Goal: Task Accomplishment & Management: Manage account settings

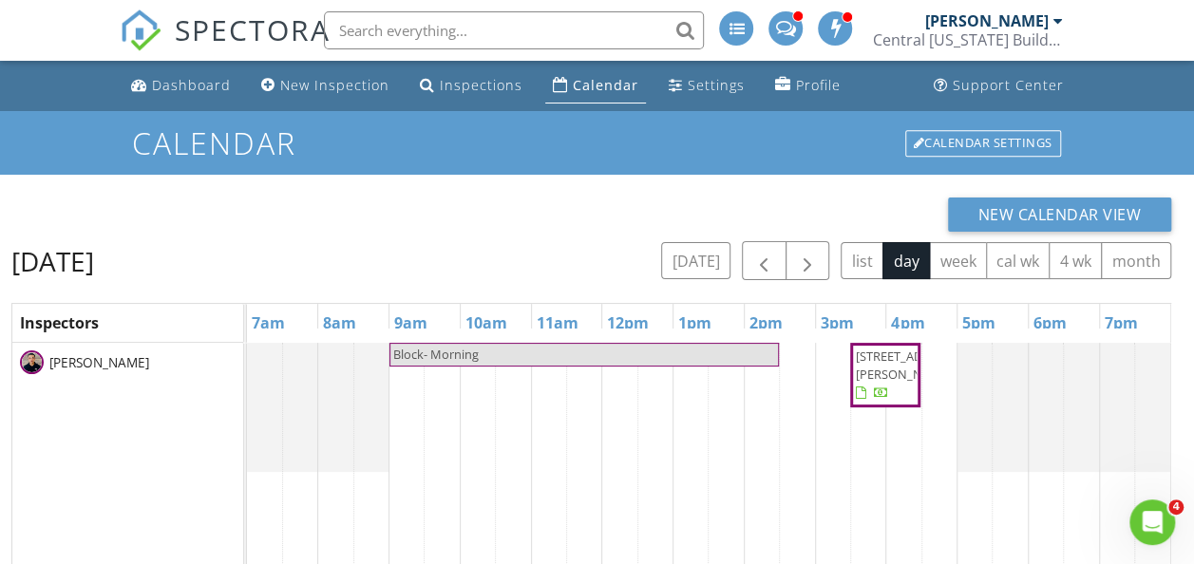
click at [583, 87] on div "Calendar" at bounding box center [606, 85] width 66 height 18
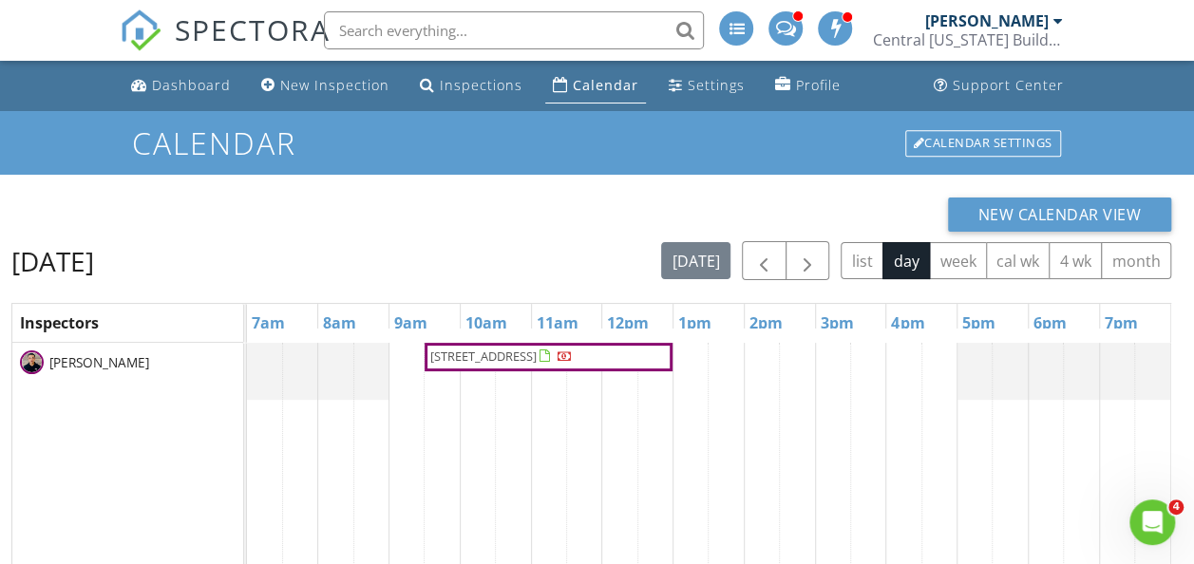
click at [517, 359] on span "510 Ave K NW , Winter Haven 33881" at bounding box center [483, 356] width 106 height 17
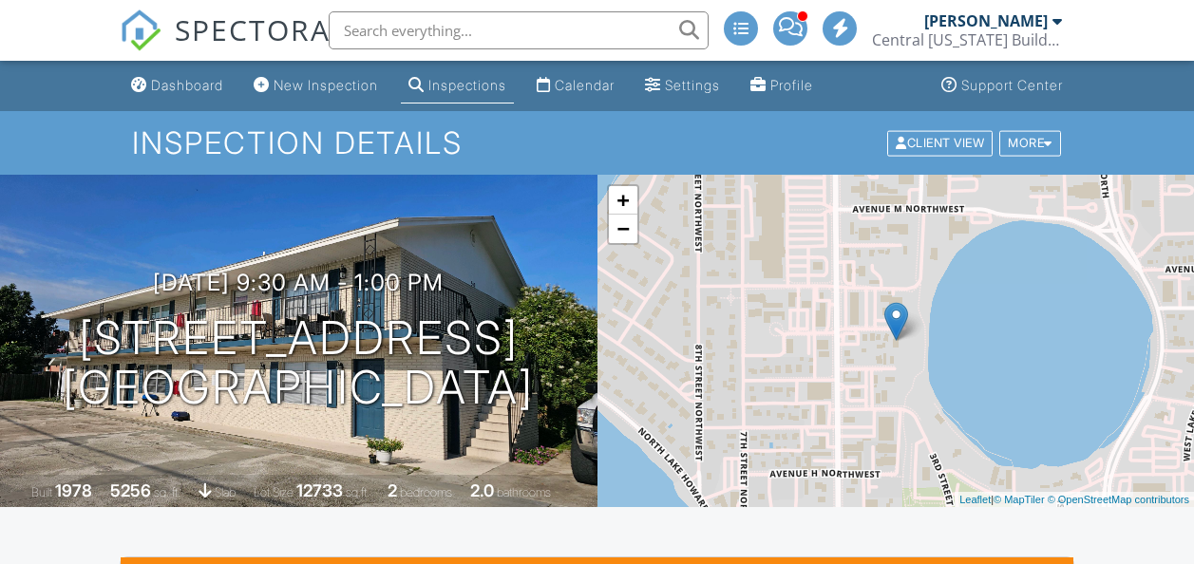
click at [169, 405] on h1 "[STREET_ADDRESS] [GEOGRAPHIC_DATA], FL 33881" at bounding box center [298, 364] width 471 height 101
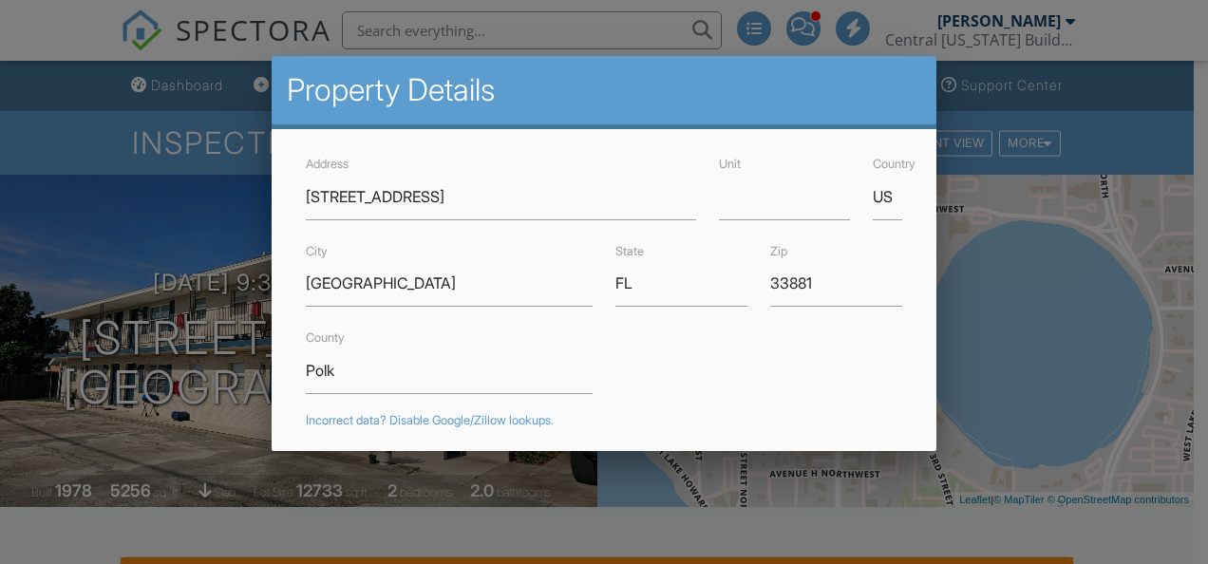
drag, startPoint x: 0, startPoint y: 0, endPoint x: 338, endPoint y: 436, distance: 551.8
click at [200, 542] on div at bounding box center [604, 258] width 1208 height 706
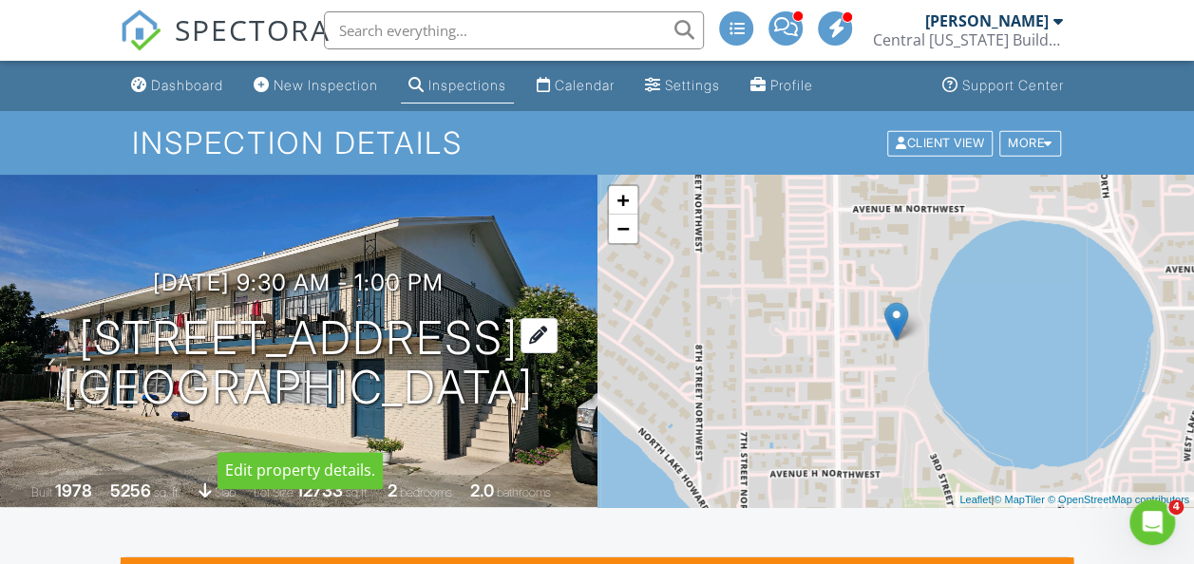
drag, startPoint x: 390, startPoint y: 433, endPoint x: 90, endPoint y: 327, distance: 317.6
click at [90, 327] on h1 "[STREET_ADDRESS] [GEOGRAPHIC_DATA], FL 33881" at bounding box center [298, 364] width 471 height 101
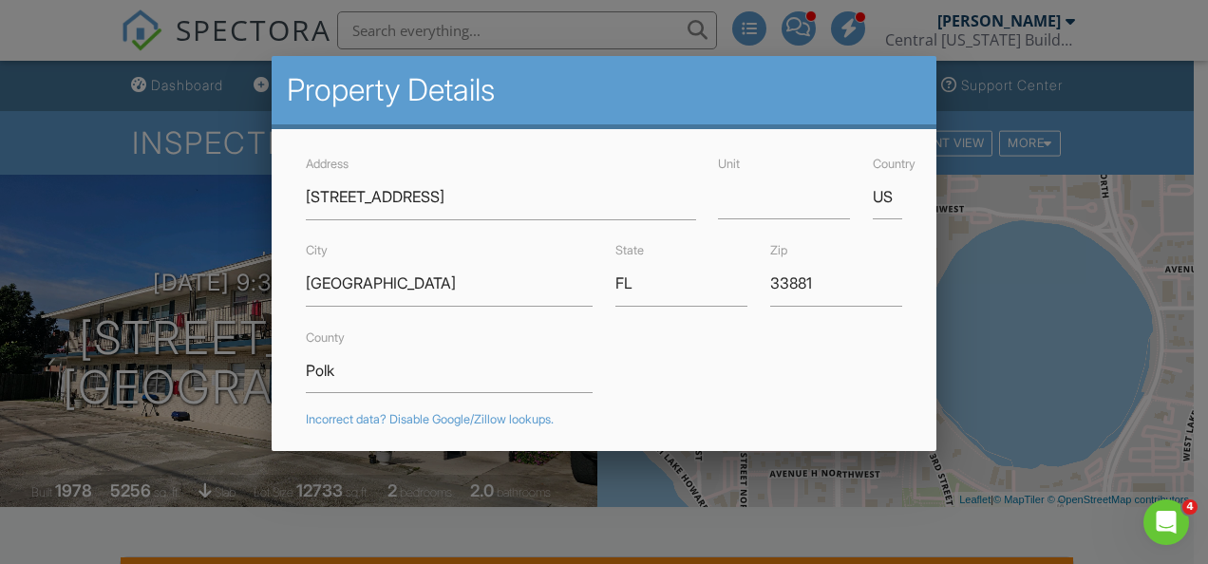
drag, startPoint x: 90, startPoint y: 327, endPoint x: 80, endPoint y: 333, distance: 12.4
click at [80, 333] on div at bounding box center [604, 258] width 1208 height 706
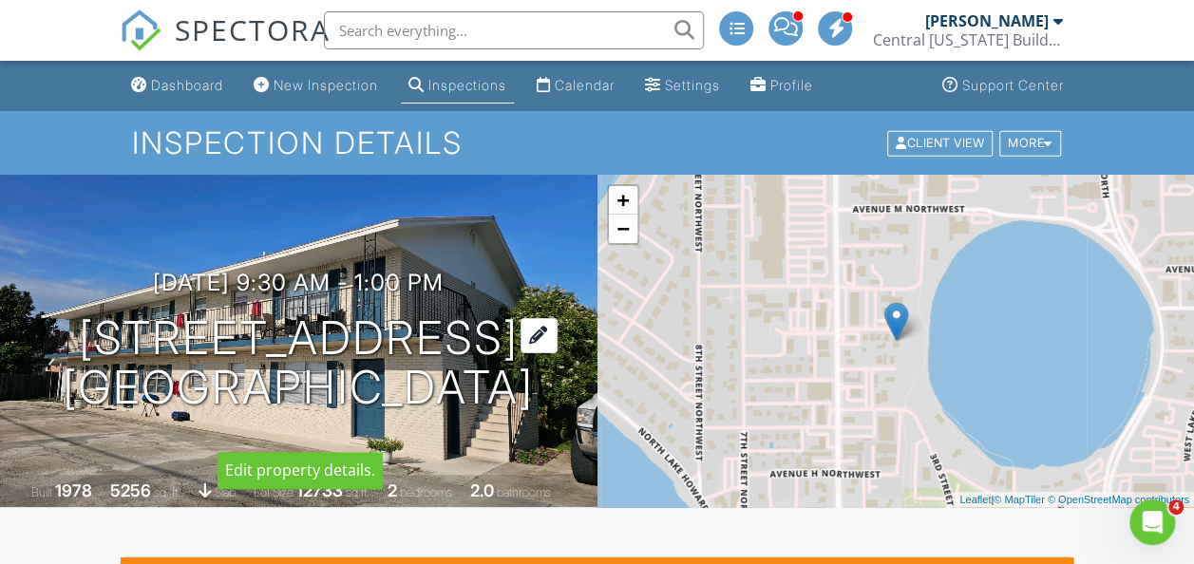
drag, startPoint x: 378, startPoint y: 446, endPoint x: 68, endPoint y: 314, distance: 336.3
click at [68, 314] on div "[DATE] 9:30 am - 1:00 pm [STREET_ADDRESS] [GEOGRAPHIC_DATA], FL 33881 Built 197…" at bounding box center [299, 341] width 598 height 333
copy h1 "[STREET_ADDRESS]"
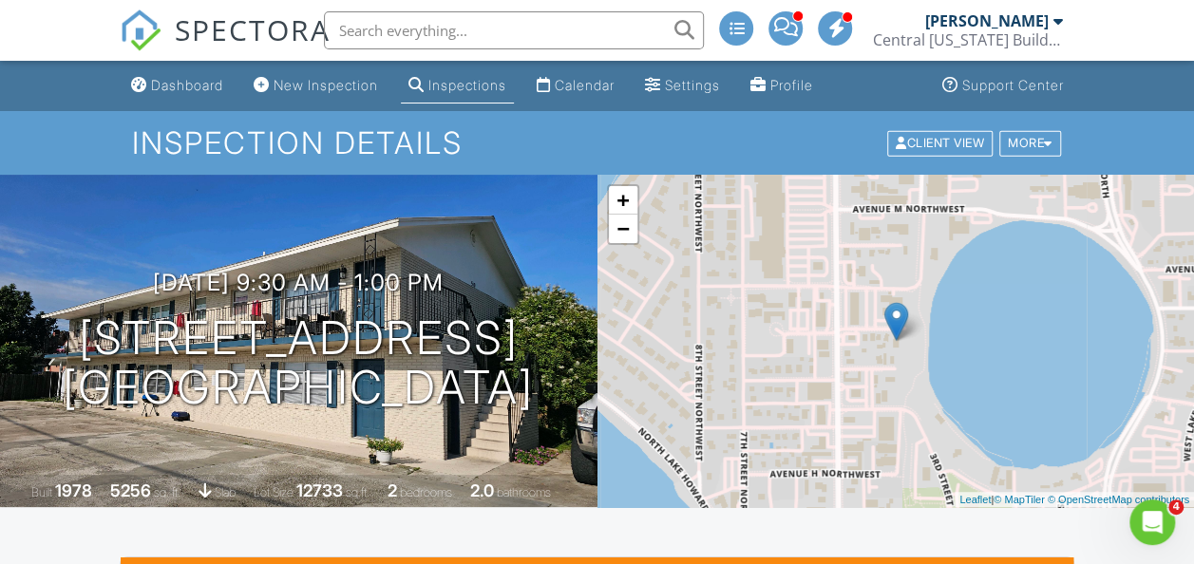
click at [74, 125] on div "Inspection Details Client View More Property Details Reschedule Reorder / Copy …" at bounding box center [597, 143] width 1194 height 64
click at [538, 146] on h1 "Inspection Details" at bounding box center [597, 142] width 931 height 33
